Goal: Transaction & Acquisition: Obtain resource

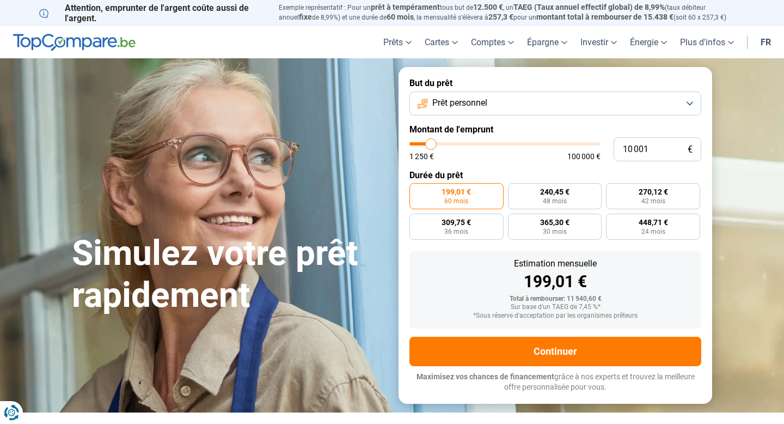
type input "9 500"
type input "9500"
type input "9 750"
type input "9750"
type input "11 000"
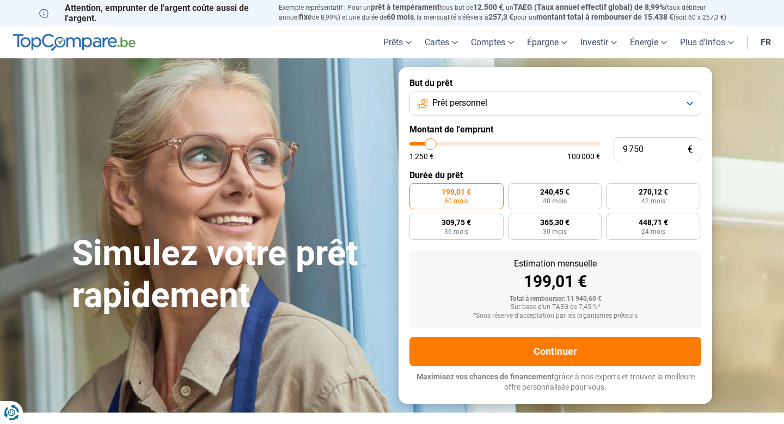
type input "11000"
type input "14 500"
type input "14500"
type input "20 250"
type input "20250"
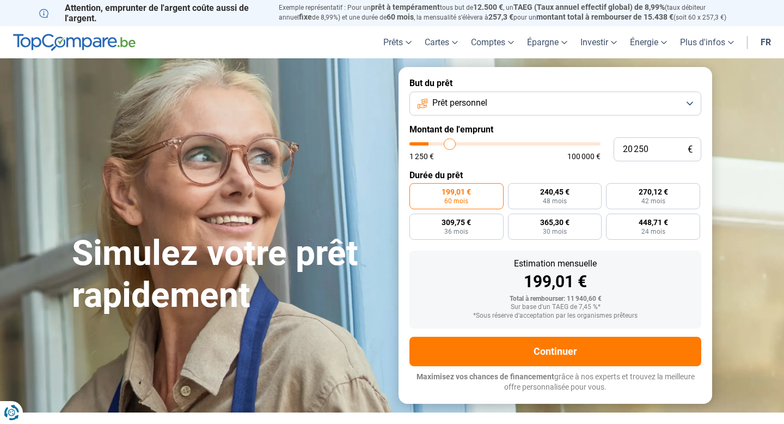
type input "27 000"
type input "27000"
type input "35 250"
type input "35250"
type input "44 500"
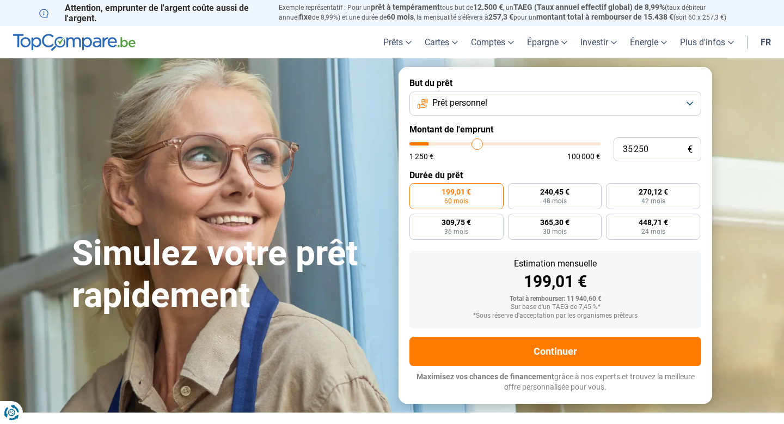
type input "44500"
type input "54 750"
type input "54750"
type input "64 750"
type input "64750"
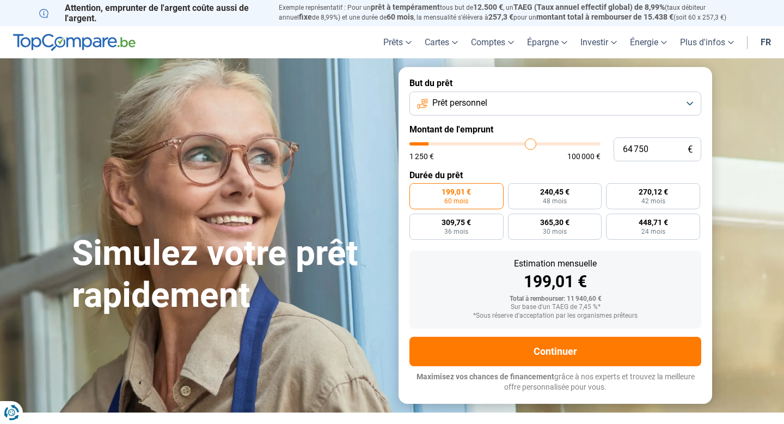
type input "74 250"
type input "74250"
type input "81 250"
type input "81250"
type input "87 000"
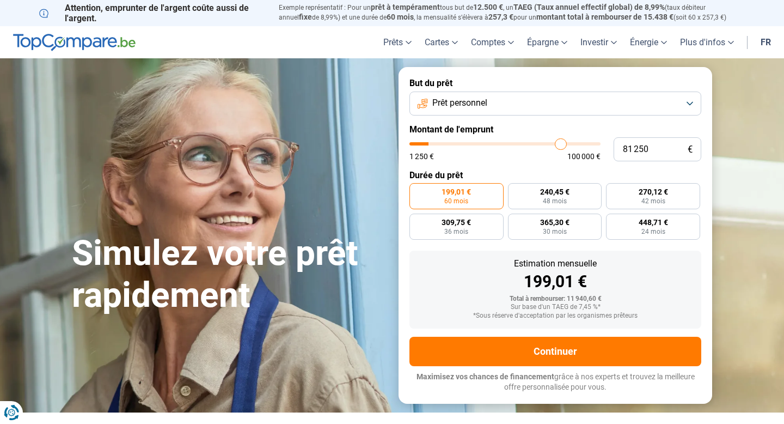
type input "87000"
type input "93 750"
type input "93750"
type input "99 750"
type input "99750"
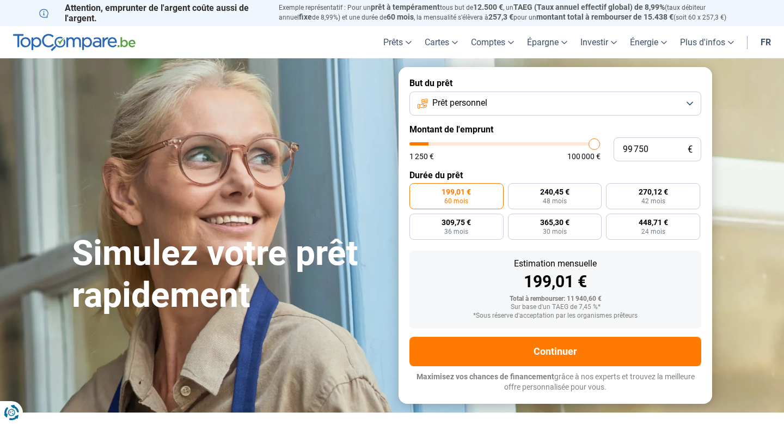
type input "100 000"
drag, startPoint x: 430, startPoint y: 144, endPoint x: 645, endPoint y: 137, distance: 214.7
type input "100000"
click at [601, 142] on input "range" at bounding box center [505, 143] width 191 height 3
radio input "false"
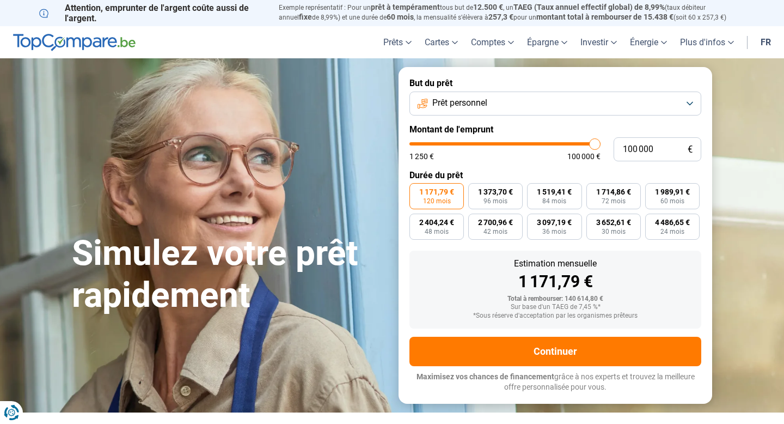
click at [462, 100] on span "Prêt personnel" at bounding box center [459, 103] width 55 height 12
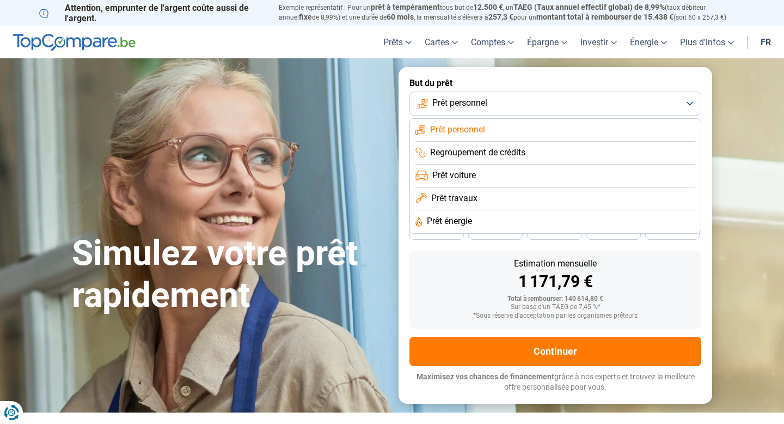
click at [456, 200] on span "Prêt travaux" at bounding box center [454, 198] width 46 height 12
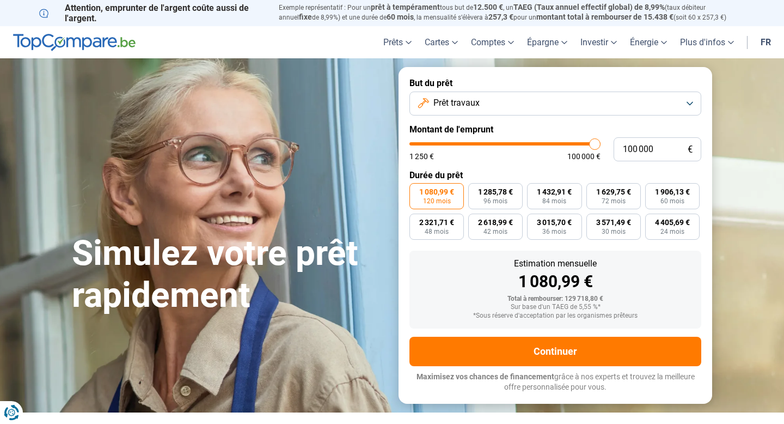
type input "99 000"
type input "99000"
type input "98 750"
type input "98750"
type input "97 500"
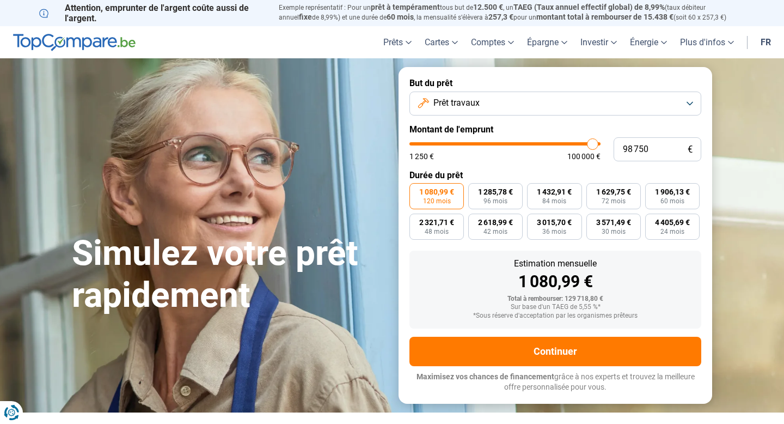
type input "97500"
type input "95 750"
type input "95750"
type input "93 500"
type input "93500"
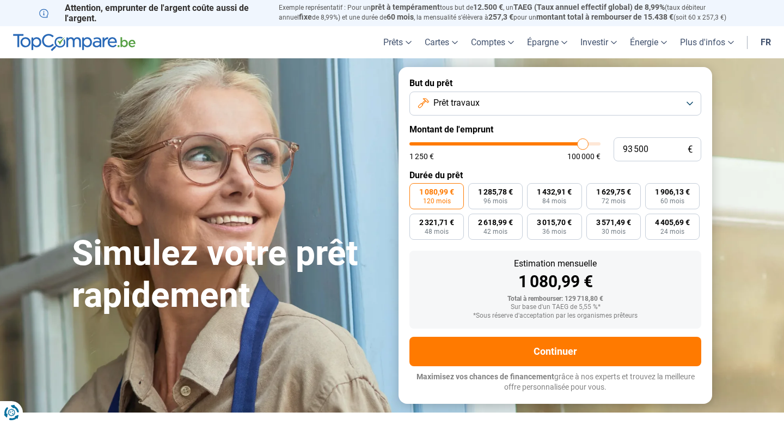
type input "91 000"
type input "91000"
type input "88 500"
type input "88500"
type input "85 500"
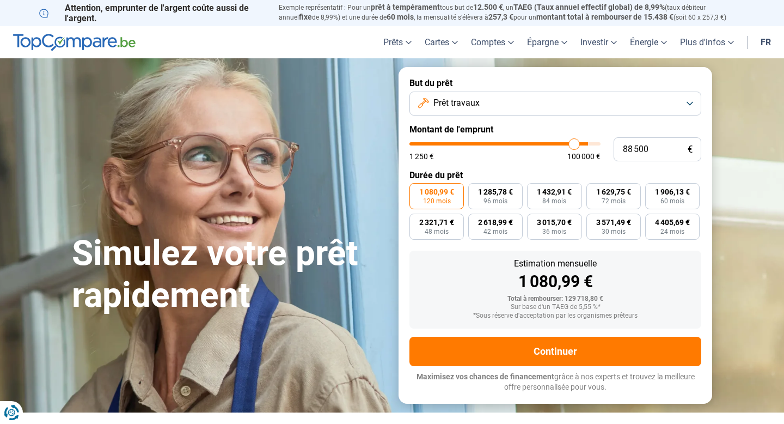
type input "85500"
type input "82 000"
type input "82000"
type input "78 750"
type input "78750"
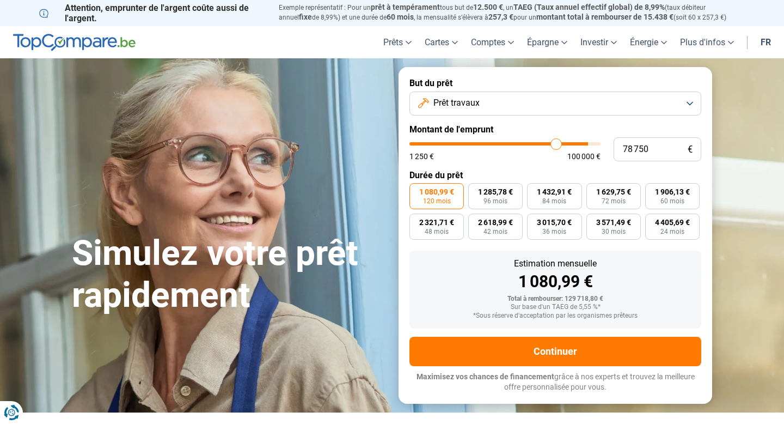
type input "76 250"
type input "76250"
type input "74 750"
type input "74750"
type input "73 250"
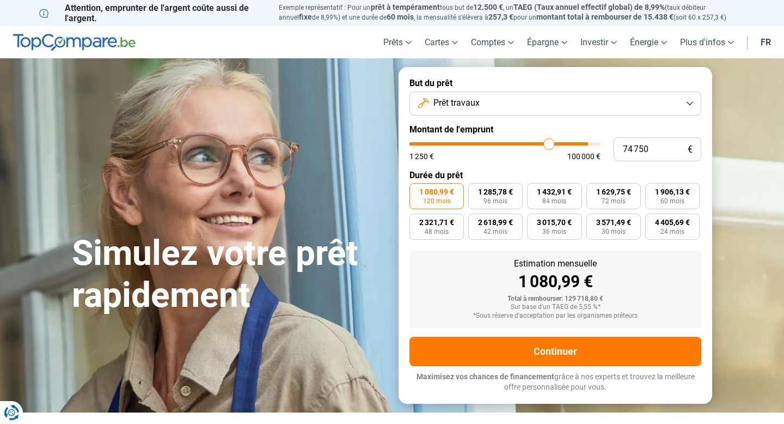
type input "73250"
type input "72 500"
type input "72500"
type input "71 500"
type input "71500"
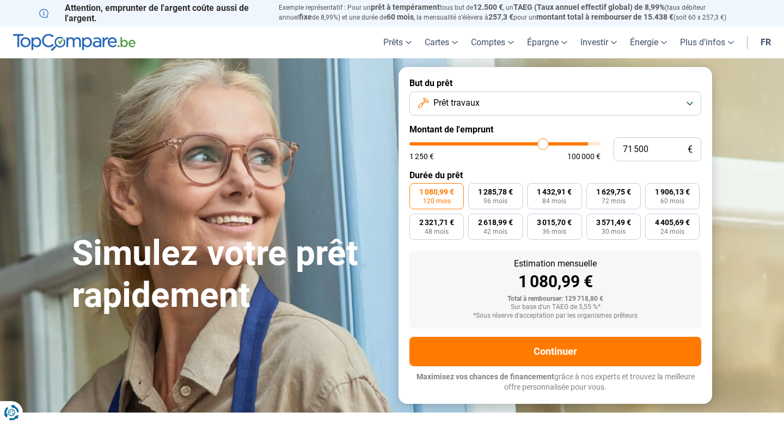
type input "71 000"
type input "71000"
type input "70 500"
type input "70500"
type input "70 000"
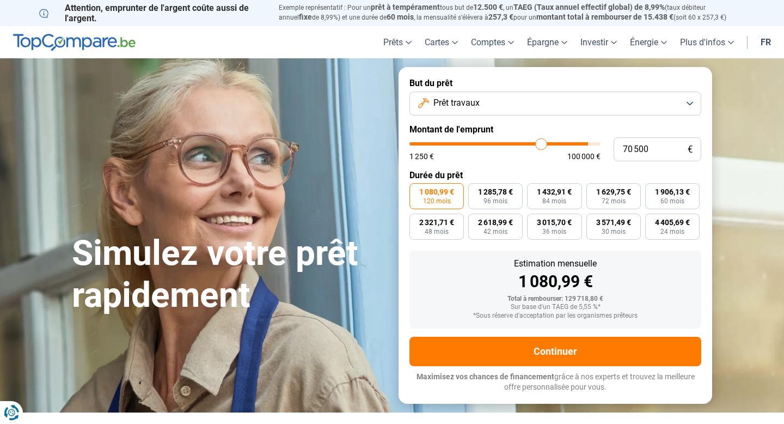
type input "70000"
type input "69 500"
type input "69500"
type input "69 000"
type input "69000"
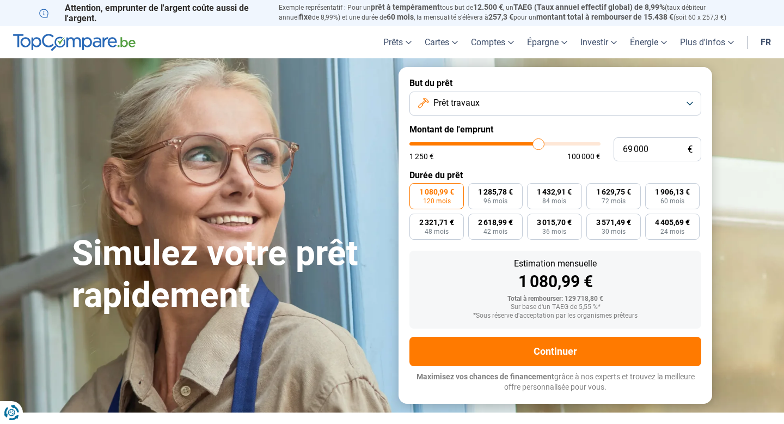
type input "68 500"
type input "68500"
type input "67 500"
type input "67500"
type input "66 500"
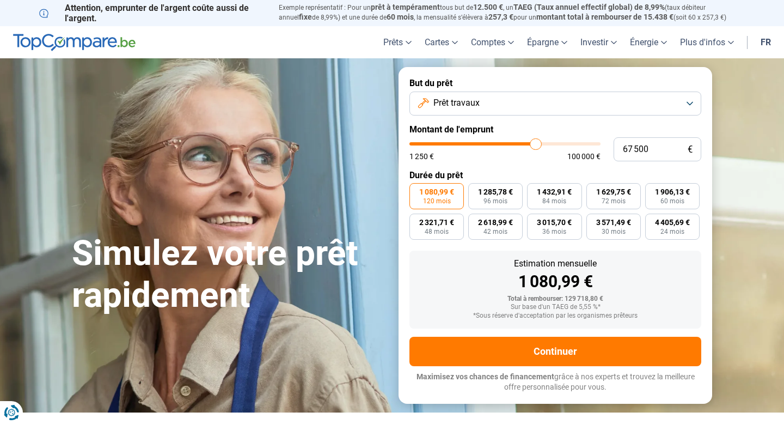
type input "66500"
type input "65 500"
type input "65500"
type input "64 000"
type input "64000"
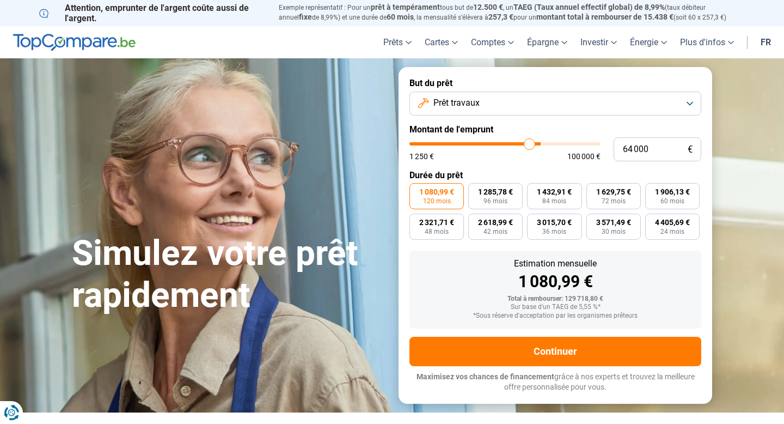
type input "62 250"
type input "62250"
type input "60 250"
type input "60250"
type input "58 500"
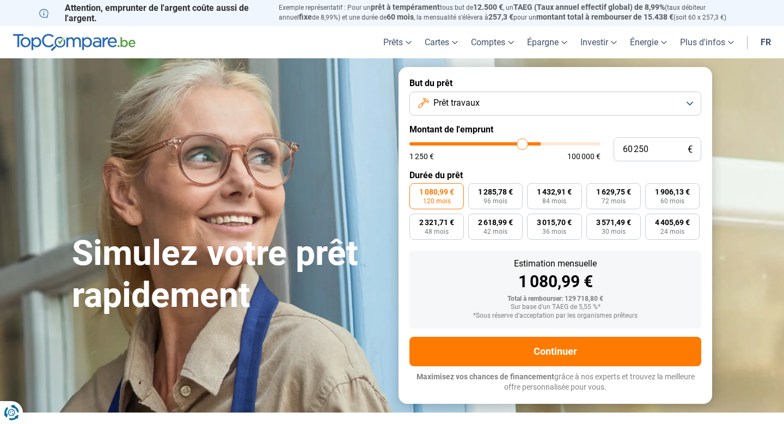
type input "58500"
type input "57 000"
type input "57000"
type input "55 500"
type input "55500"
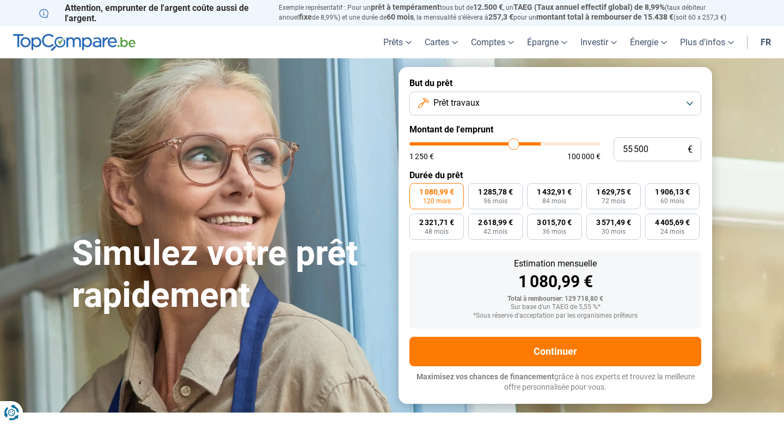
type input "54 500"
type input "54500"
type input "53 750"
type input "53750"
type input "53 500"
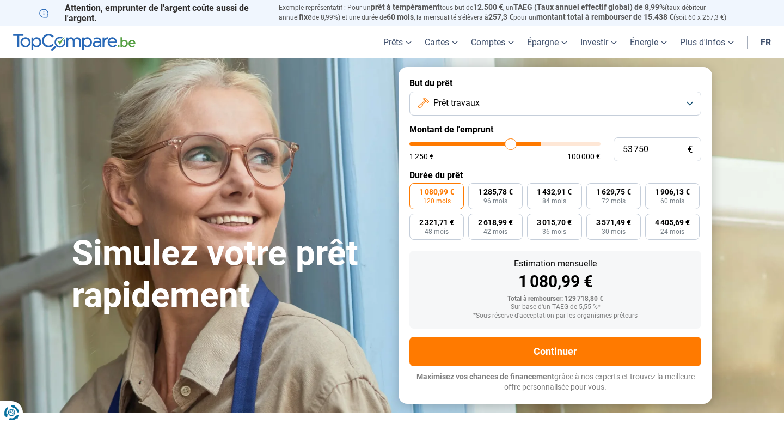
type input "53500"
type input "53 250"
type input "53250"
type input "53 000"
type input "53000"
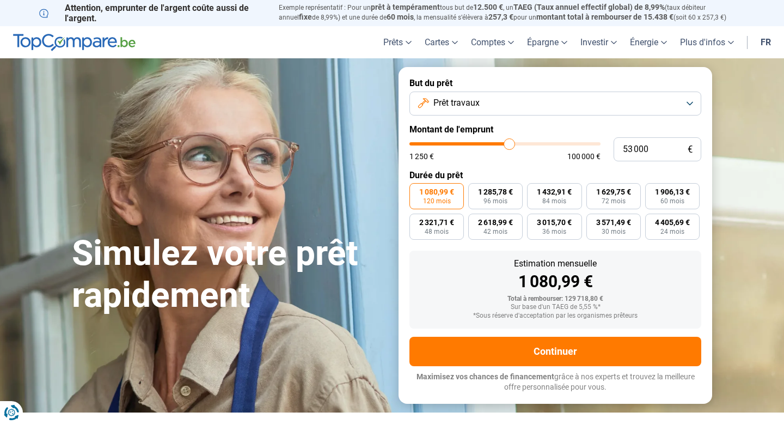
type input "52 500"
type input "52500"
type input "52 000"
type input "52000"
type input "51 750"
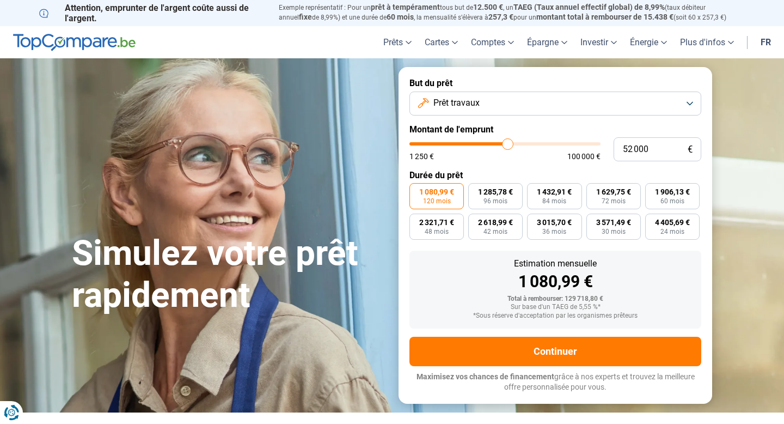
type input "51750"
type input "51 500"
type input "51500"
type input "51 250"
type input "51250"
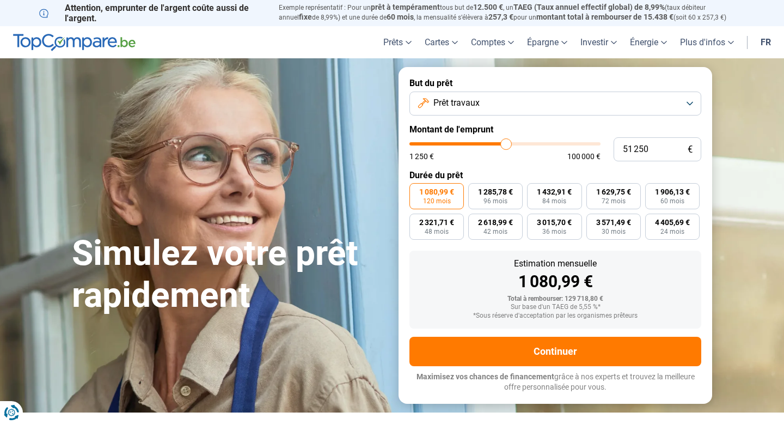
type input "51 000"
type input "51000"
type input "50 750"
type input "50750"
type input "50 250"
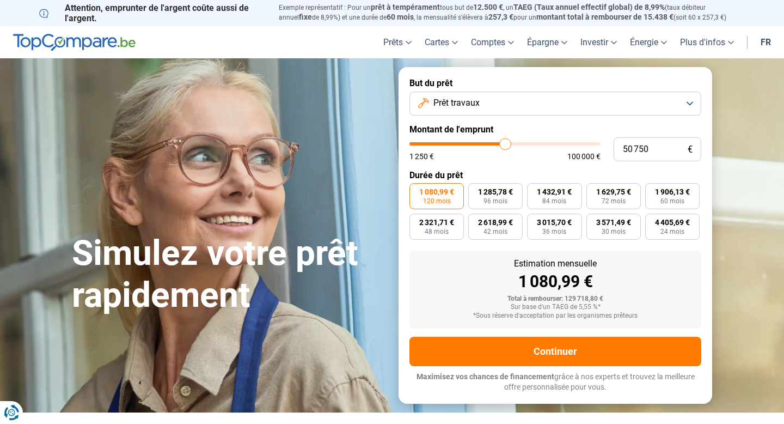
type input "50250"
type input "50 000"
type input "50000"
type input "49 750"
type input "49750"
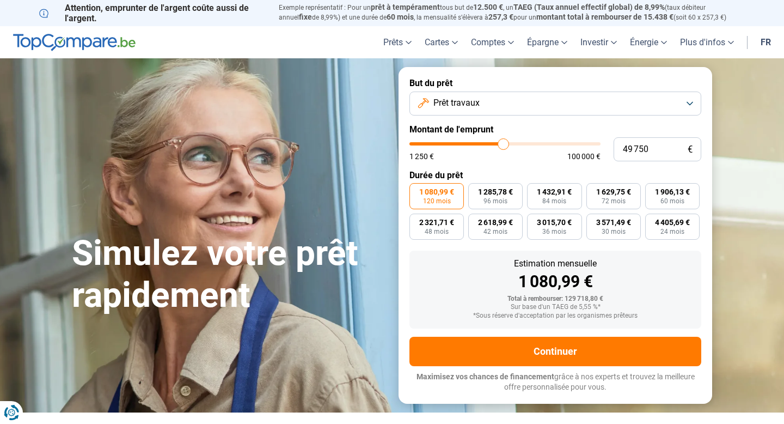
type input "49 500"
type input "49500"
type input "49 250"
type input "49250"
type input "49 500"
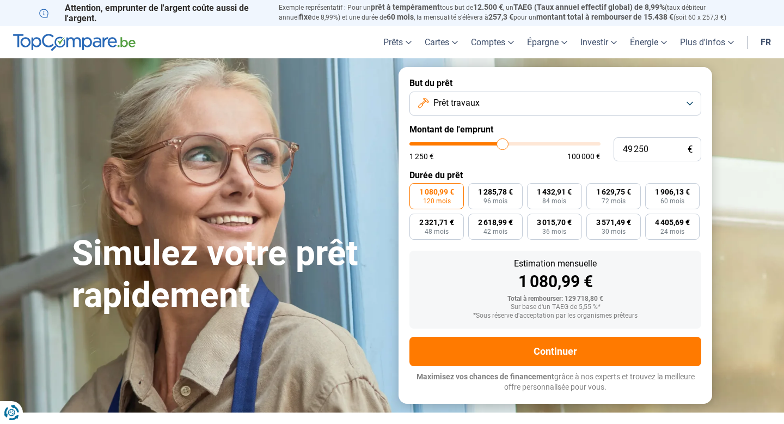
type input "49500"
type input "49 750"
type input "49750"
type input "50 000"
type input "50000"
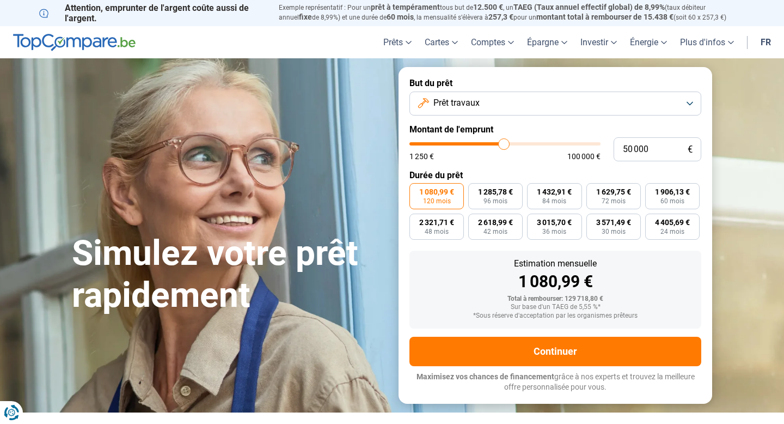
type input "50 250"
type input "50250"
type input "50 500"
type input "50500"
type input "50 750"
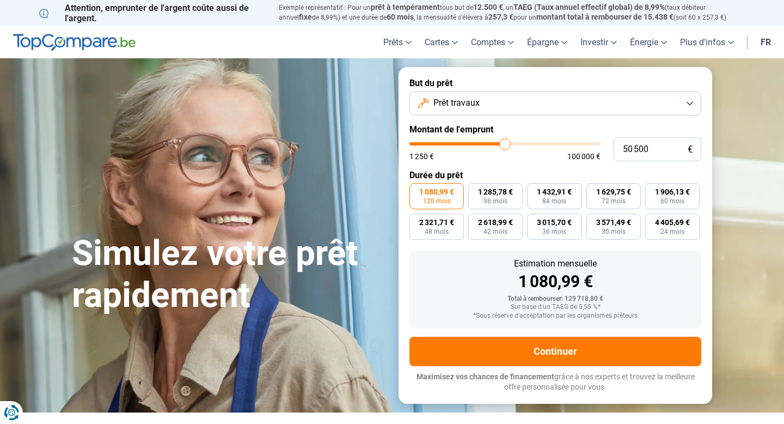
type input "50750"
type input "51 000"
type input "51000"
type input "51 250"
type input "51250"
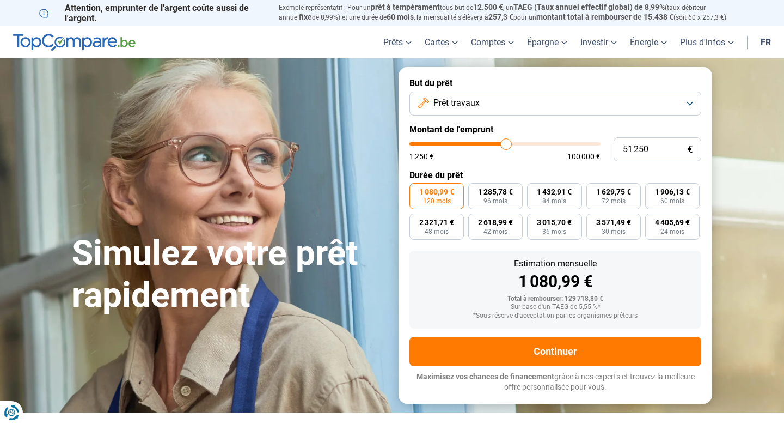
type input "51 500"
type input "51500"
type input "51 250"
type input "51250"
type input "51 000"
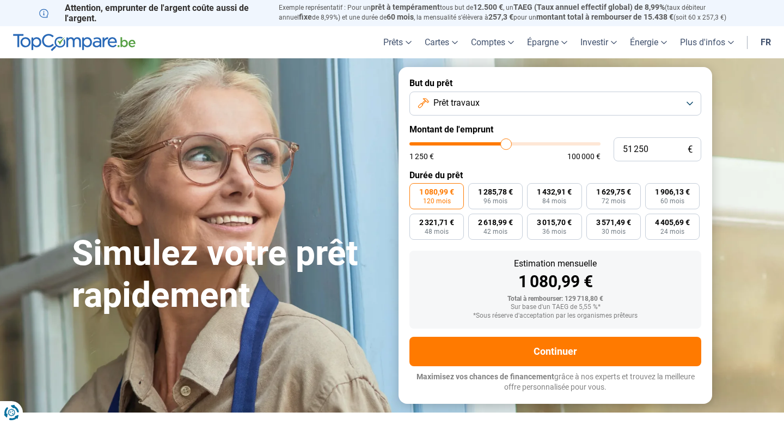
type input "51000"
type input "50 750"
type input "50750"
type input "50 500"
type input "50500"
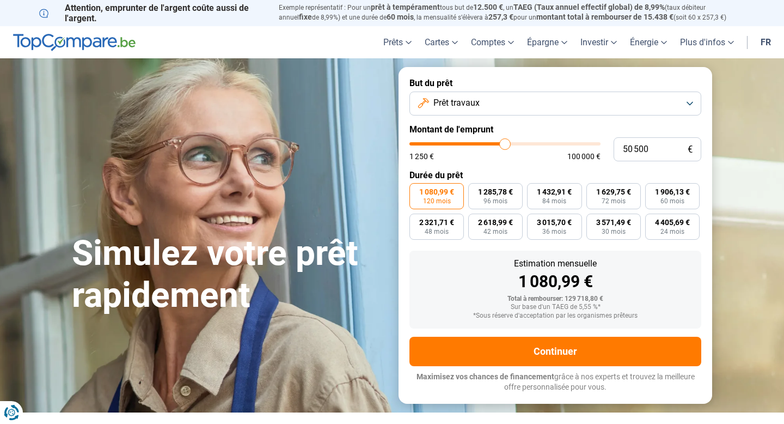
type input "50 750"
type input "50750"
type input "51 000"
type input "51000"
type input "51 500"
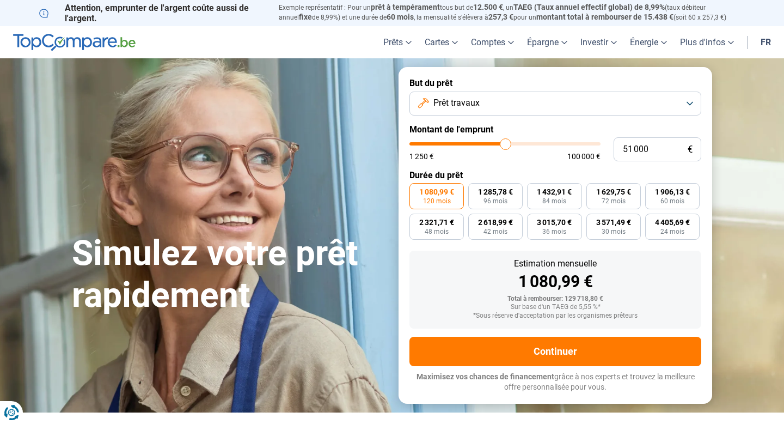
type input "51500"
type input "52 000"
type input "52000"
type input "52 250"
type input "52250"
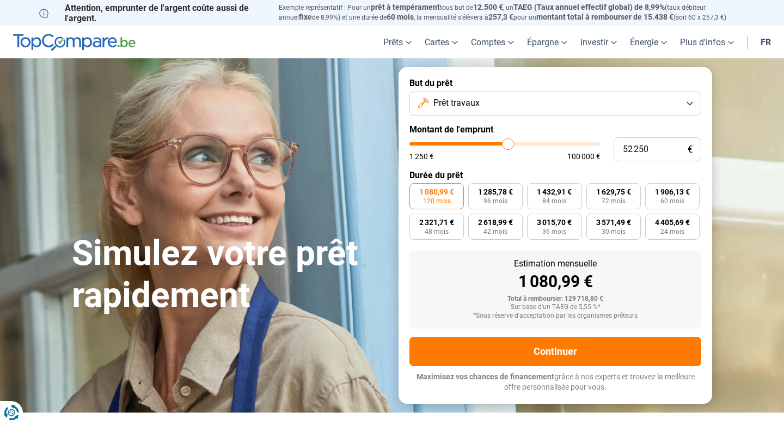
type input "52 750"
type input "52750"
type input "53 000"
type input "53000"
type input "53 250"
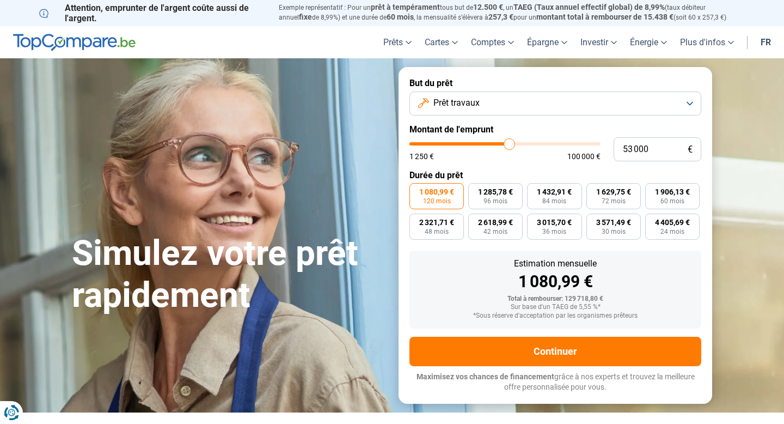
type input "53250"
type input "53 500"
type input "53500"
type input "53 750"
type input "53750"
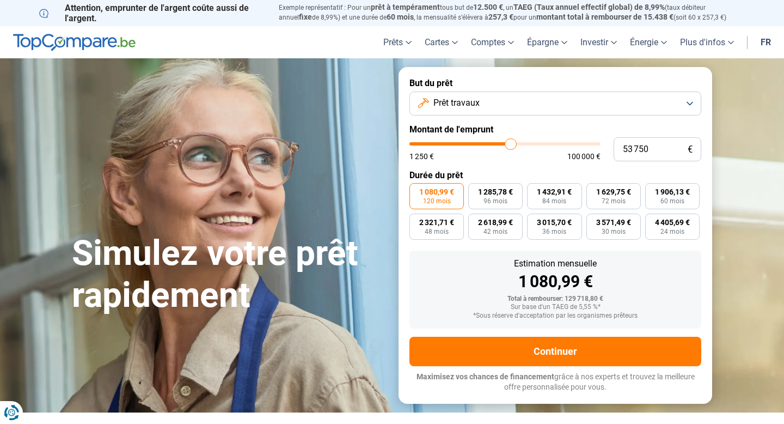
type input "54 000"
type input "54000"
type input "54 250"
type input "54250"
type input "54 750"
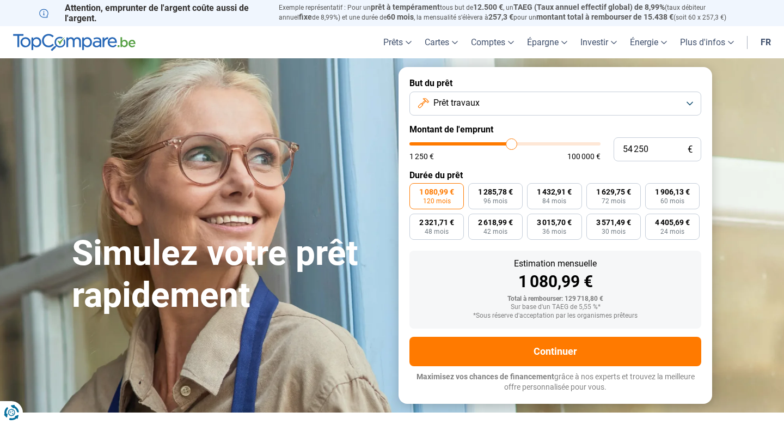
type input "54750"
type input "55 250"
type input "55250"
type input "55 750"
type input "55750"
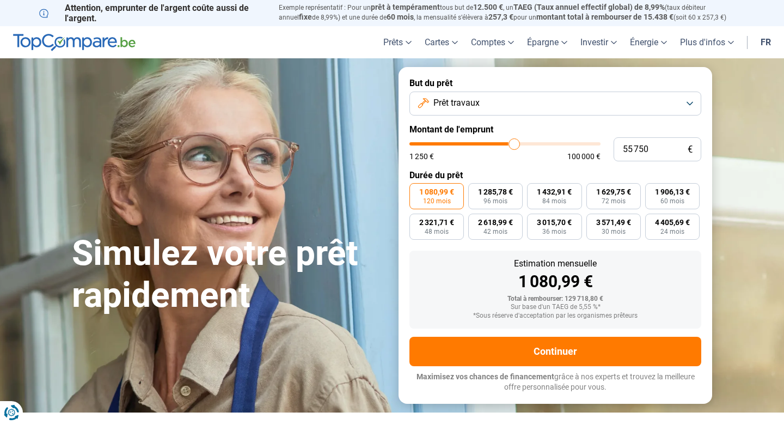
type input "56 500"
type input "56500"
type input "57 000"
type input "57000"
type input "57 250"
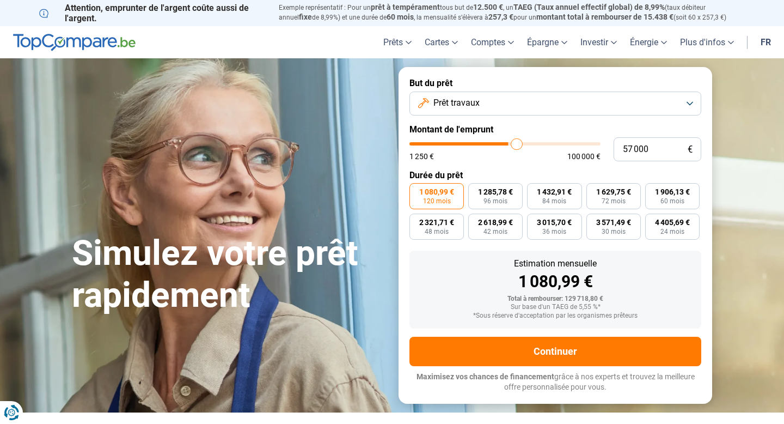
type input "57250"
type input "57 750"
type input "57750"
type input "58 250"
type input "58250"
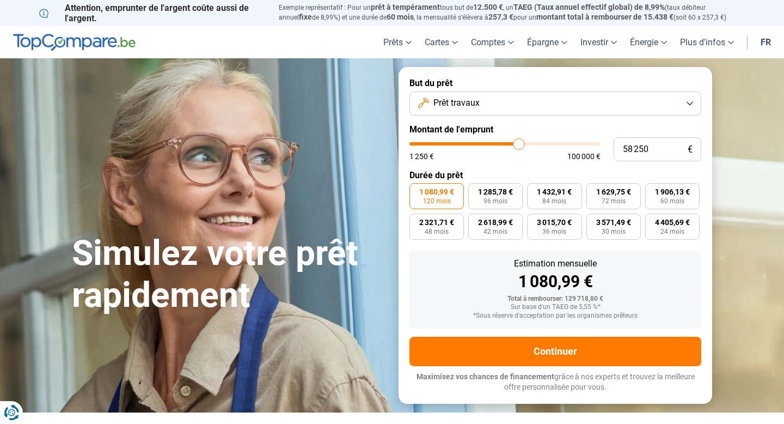
type input "58 750"
type input "58750"
type input "59 250"
type input "59250"
type input "59 750"
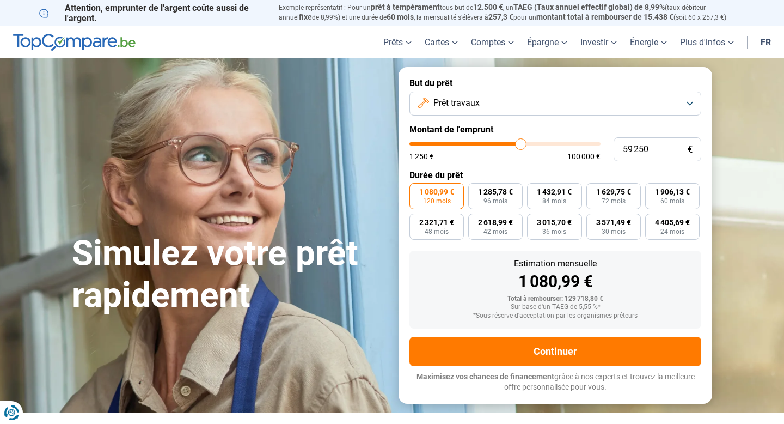
type input "59750"
type input "60 500"
drag, startPoint x: 593, startPoint y: 141, endPoint x: 558, endPoint y: 141, distance: 34.9
click at [558, 142] on input "range" at bounding box center [505, 143] width 191 height 3
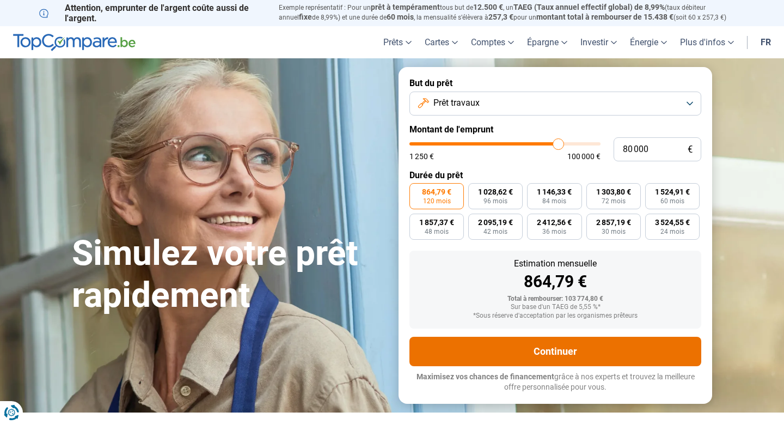
click at [538, 352] on button "Continuer" at bounding box center [556, 351] width 292 height 29
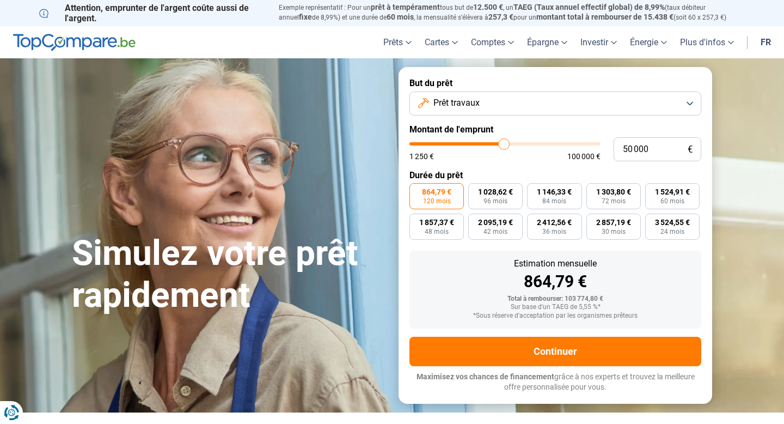
drag, startPoint x: 559, startPoint y: 142, endPoint x: 504, endPoint y: 153, distance: 56.0
click at [504, 145] on input "range" at bounding box center [505, 143] width 191 height 3
click at [628, 149] on input "50 000" at bounding box center [658, 149] width 88 height 24
click at [637, 147] on input "70 000" at bounding box center [658, 149] width 88 height 24
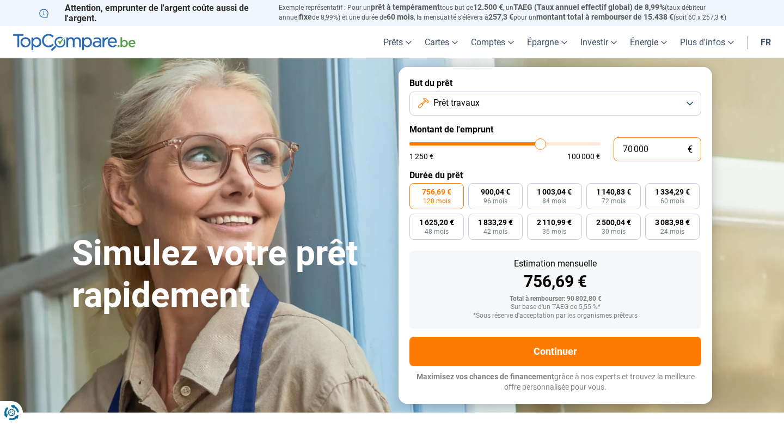
click at [637, 147] on input "70 000" at bounding box center [658, 149] width 88 height 24
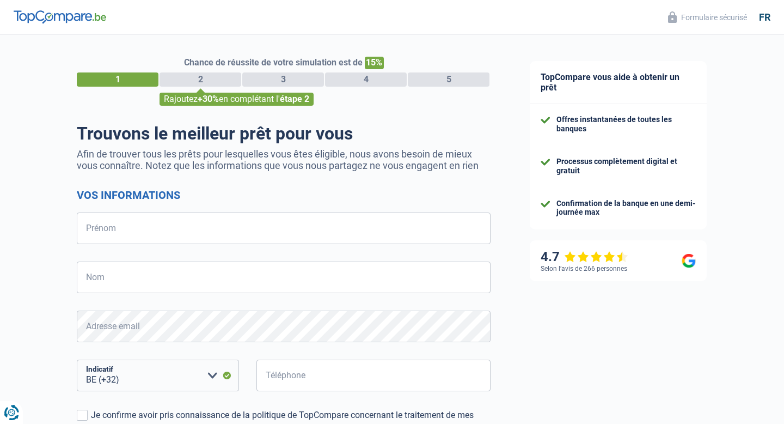
select select "32"
